Goal: Check status: Check status

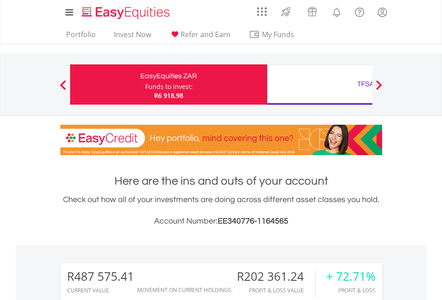
scroll to position [86, 140]
click at [145, 85] on div "Funds to invest:" at bounding box center [168, 86] width 47 height 9
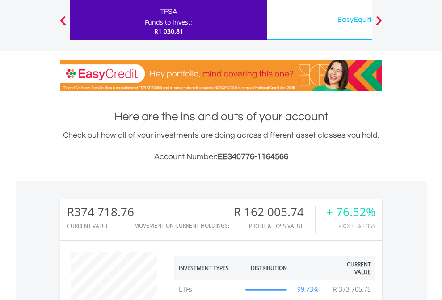
click at [320, 20] on div "EasyEquities USD" at bounding box center [366, 19] width 186 height 13
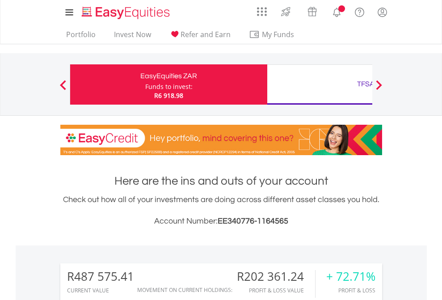
scroll to position [86, 140]
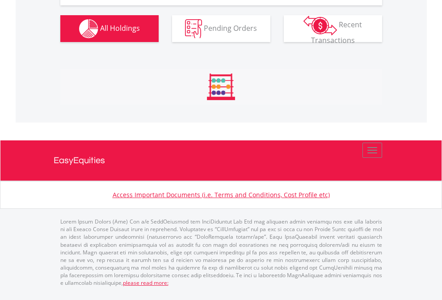
scroll to position [1048, 0]
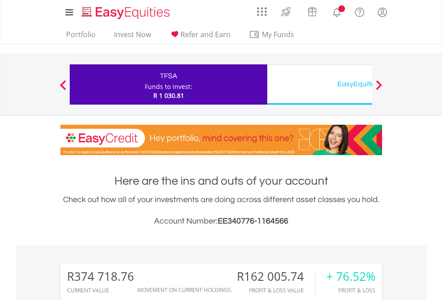
scroll to position [86, 140]
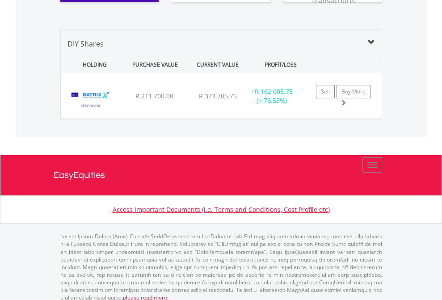
scroll to position [1030, 0]
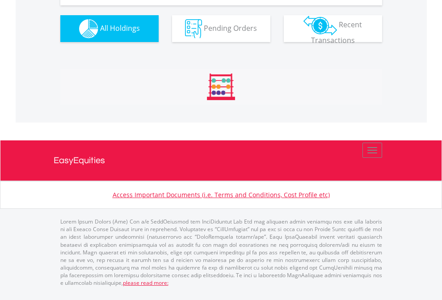
scroll to position [1012, 0]
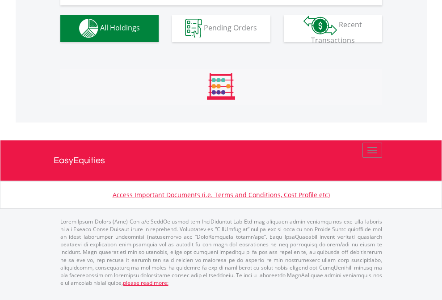
scroll to position [885, 0]
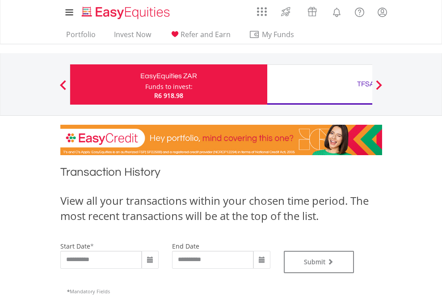
type input "**********"
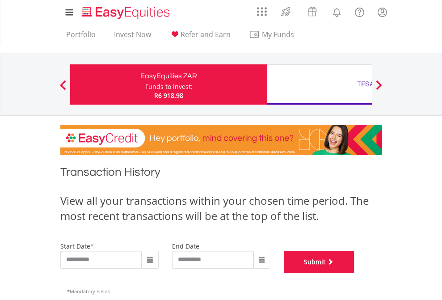
click at [355, 273] on button "Submit" at bounding box center [319, 262] width 71 height 22
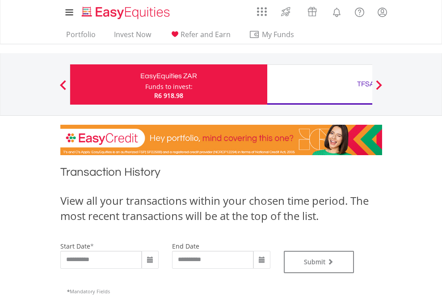
click at [320, 85] on div "TFSA" at bounding box center [366, 84] width 186 height 13
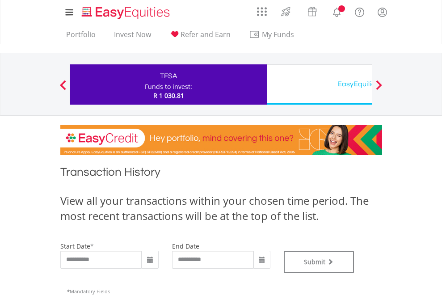
type input "**********"
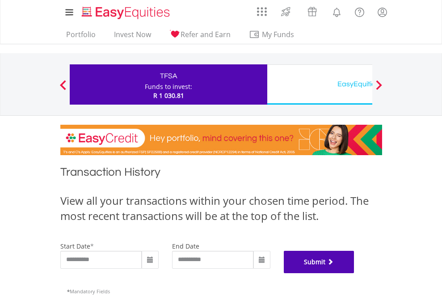
click at [355, 273] on button "Submit" at bounding box center [319, 262] width 71 height 22
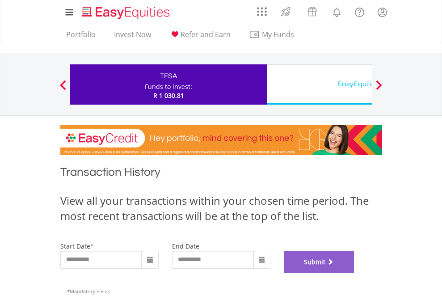
scroll to position [363, 0]
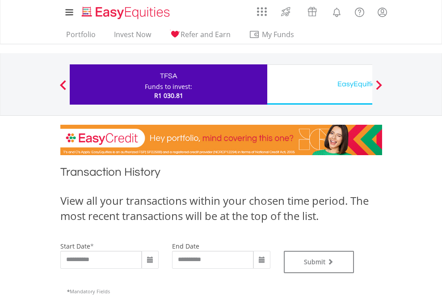
click at [320, 85] on div "EasyEquities USD" at bounding box center [366, 84] width 186 height 13
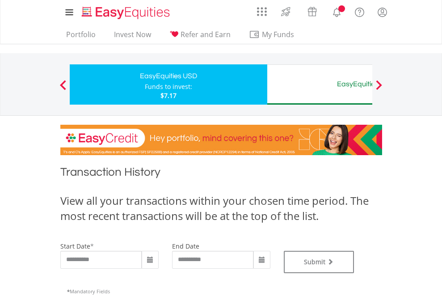
type input "**********"
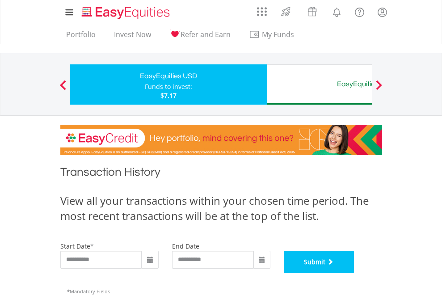
click at [355, 273] on button "Submit" at bounding box center [319, 262] width 71 height 22
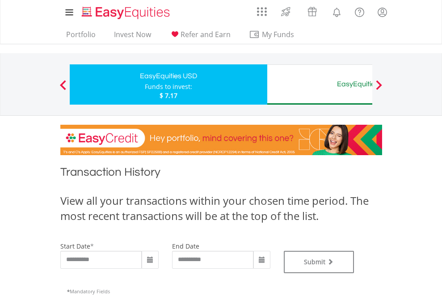
click at [320, 85] on div "EasyEquities AUD" at bounding box center [366, 84] width 186 height 13
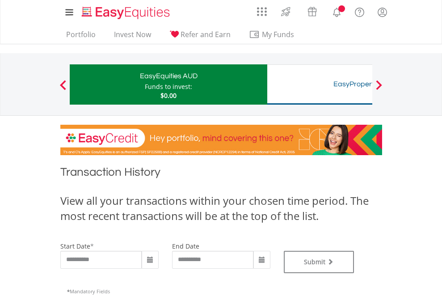
type input "**********"
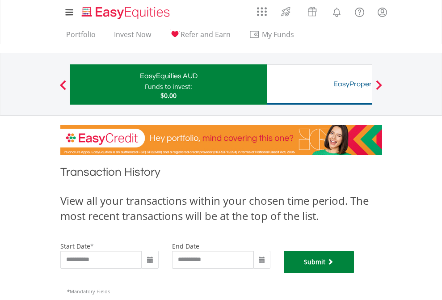
click at [355, 273] on button "Submit" at bounding box center [319, 262] width 71 height 22
